Goal: Task Accomplishment & Management: Manage account settings

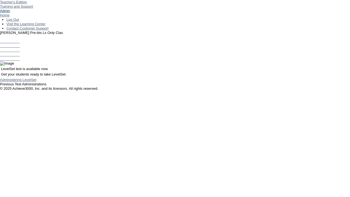
click at [10, 13] on link "Admin" at bounding box center [5, 11] width 10 height 4
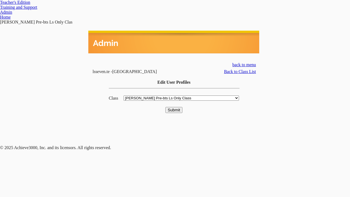
click at [174, 107] on input "Submit" at bounding box center [174, 110] width 17 height 6
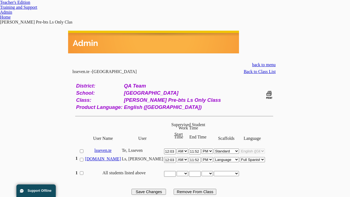
click at [114, 157] on link "bella.ls" at bounding box center [103, 159] width 36 height 5
